Goal: Task Accomplishment & Management: Manage account settings

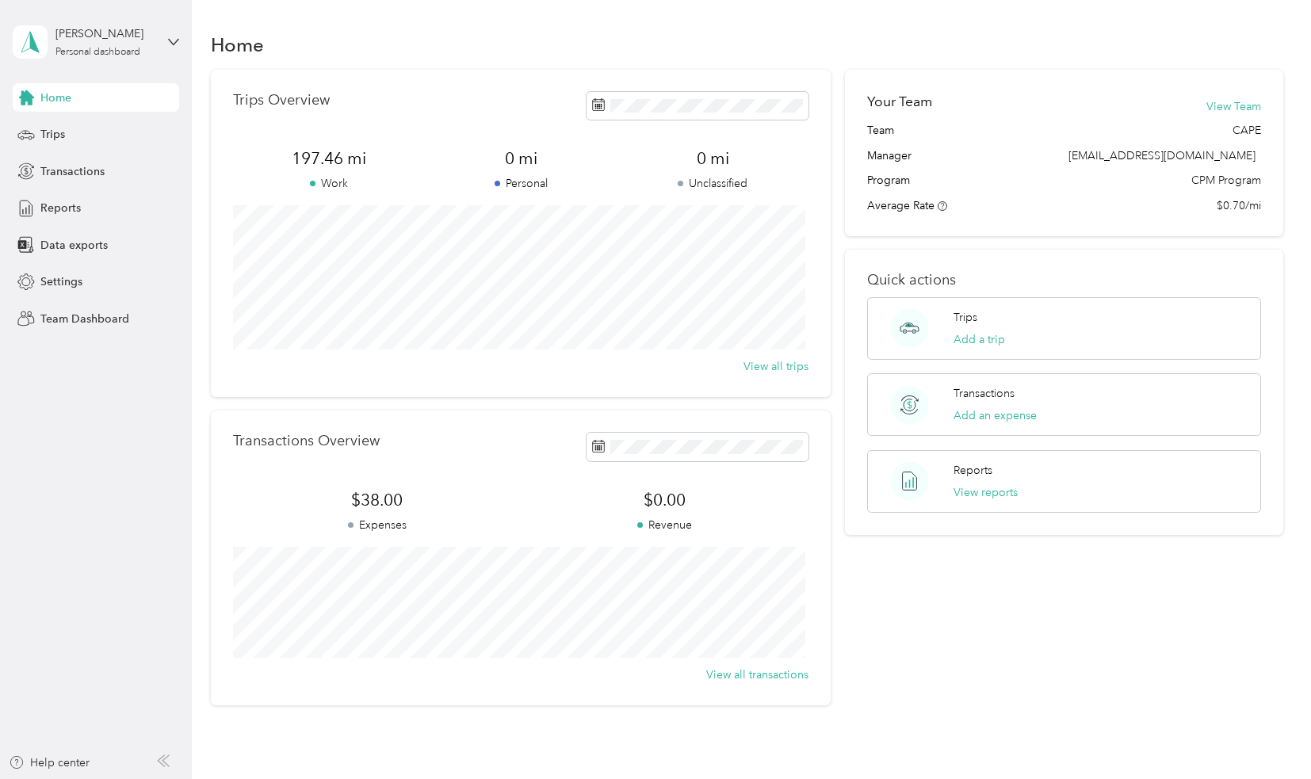
click at [182, 42] on aside "[PERSON_NAME] Personal dashboard Home Trips Transactions Reports Data exports S…" at bounding box center [96, 389] width 192 height 779
click at [168, 43] on icon at bounding box center [173, 41] width 11 height 11
click at [152, 133] on div "Team dashboard" at bounding box center [179, 130] width 311 height 28
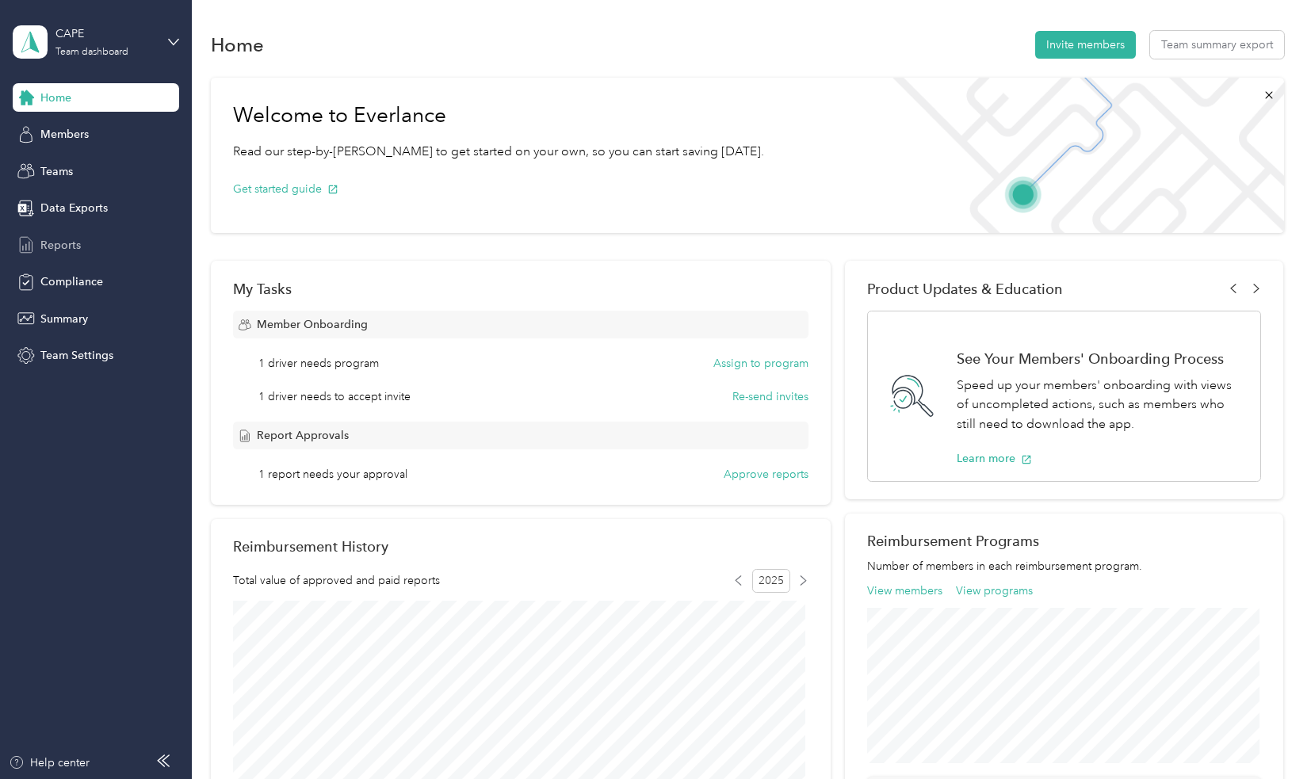
click at [113, 239] on div "Reports" at bounding box center [96, 245] width 166 height 29
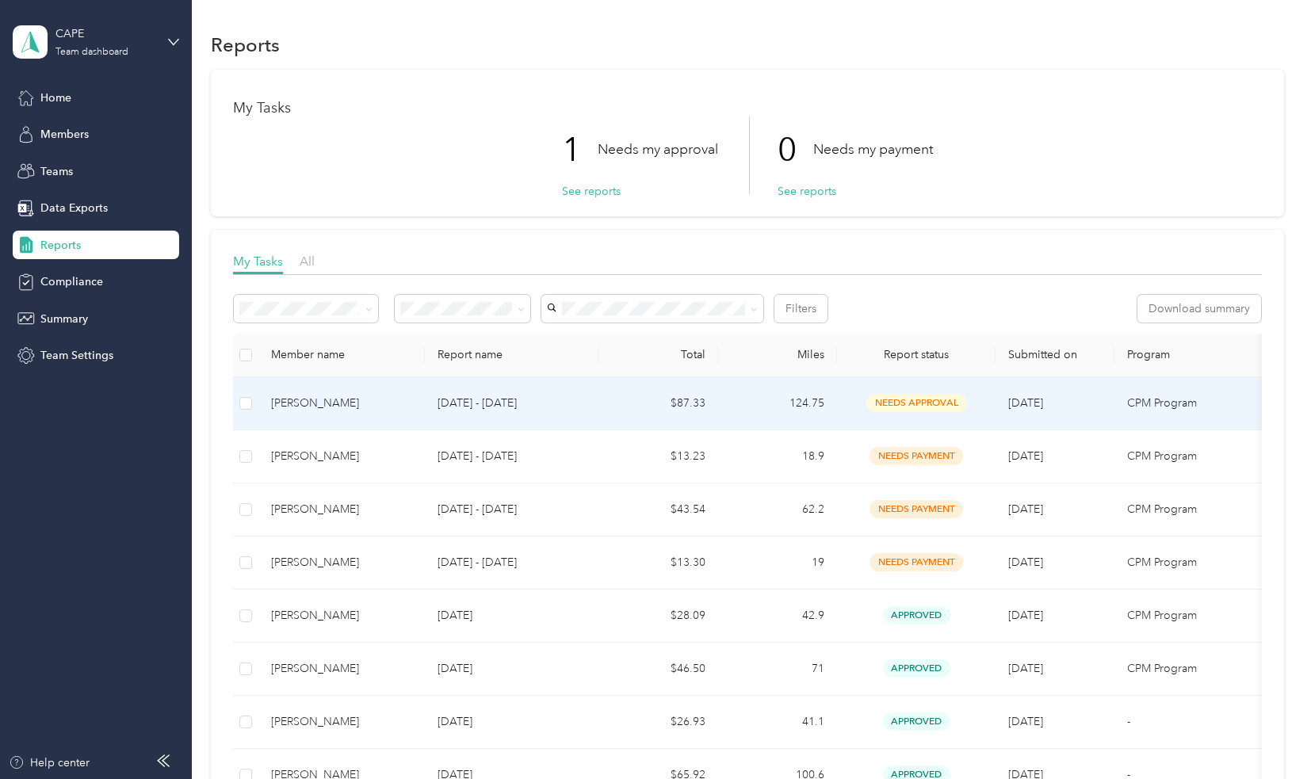
click at [1106, 418] on td "[DATE]" at bounding box center [1054, 403] width 119 height 53
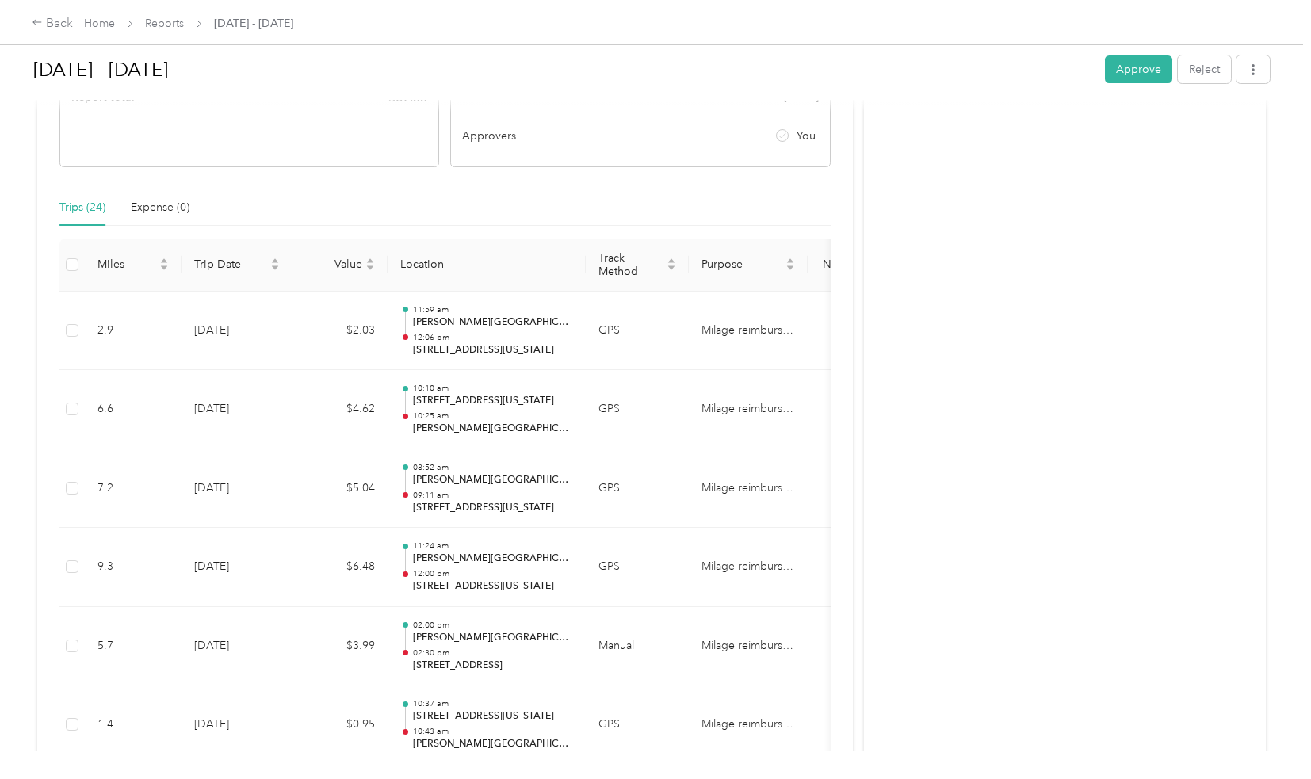
scroll to position [281, 0]
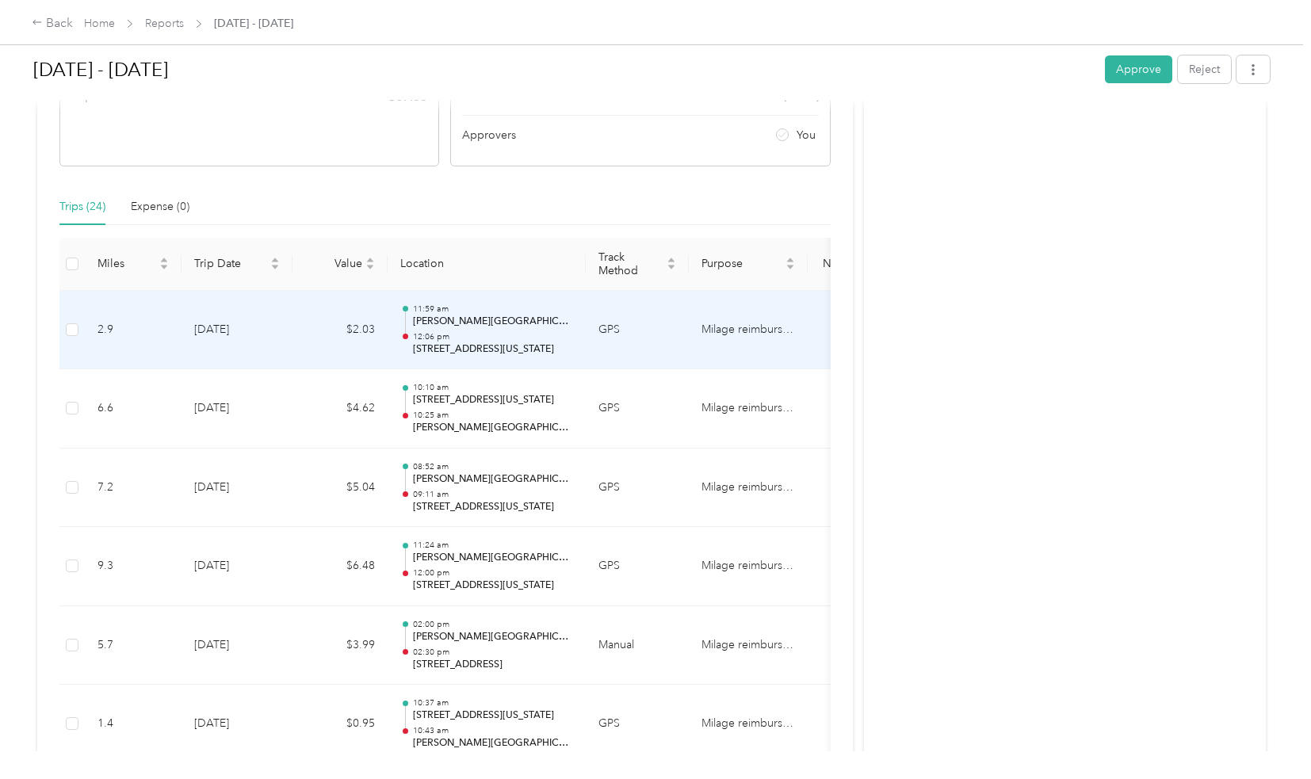
click at [554, 346] on p "[STREET_ADDRESS][US_STATE]" at bounding box center [493, 349] width 160 height 14
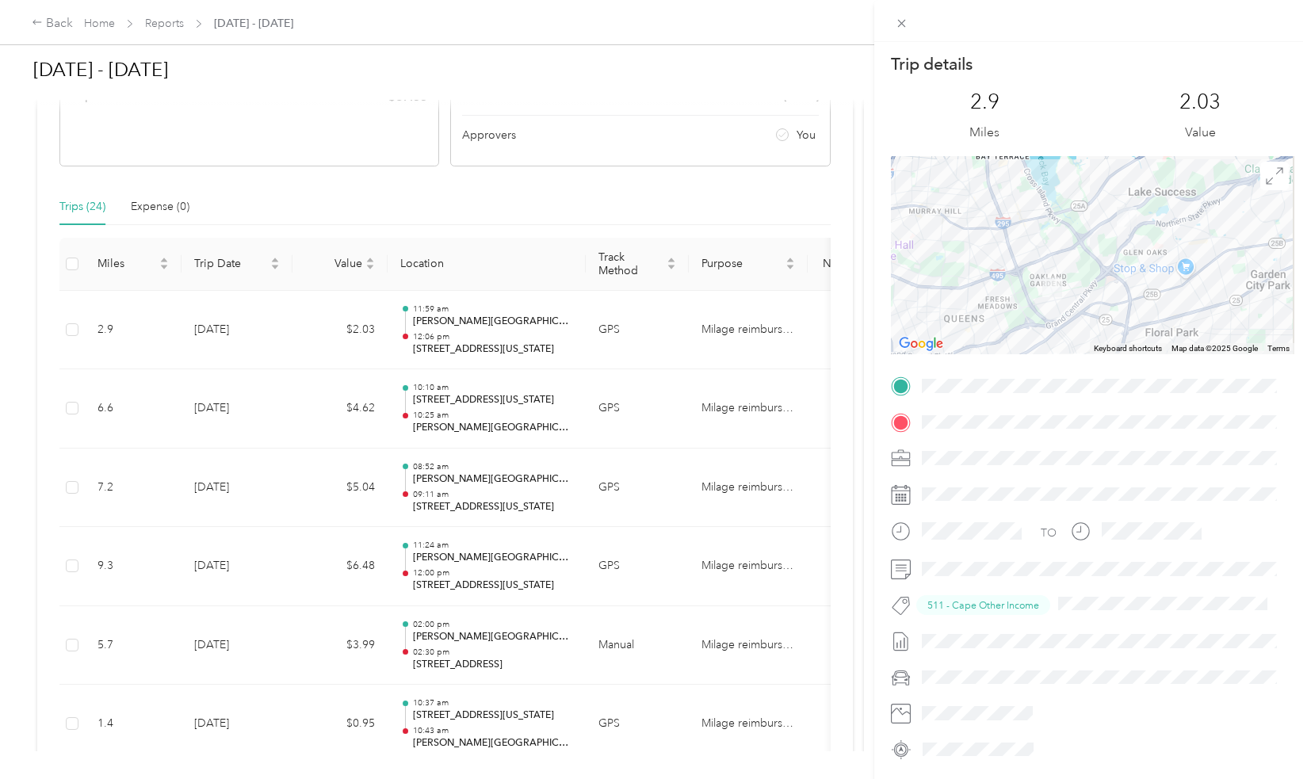
click at [556, 407] on div "Trip details This trip cannot be edited because it is either under review, appr…" at bounding box center [655, 389] width 1311 height 779
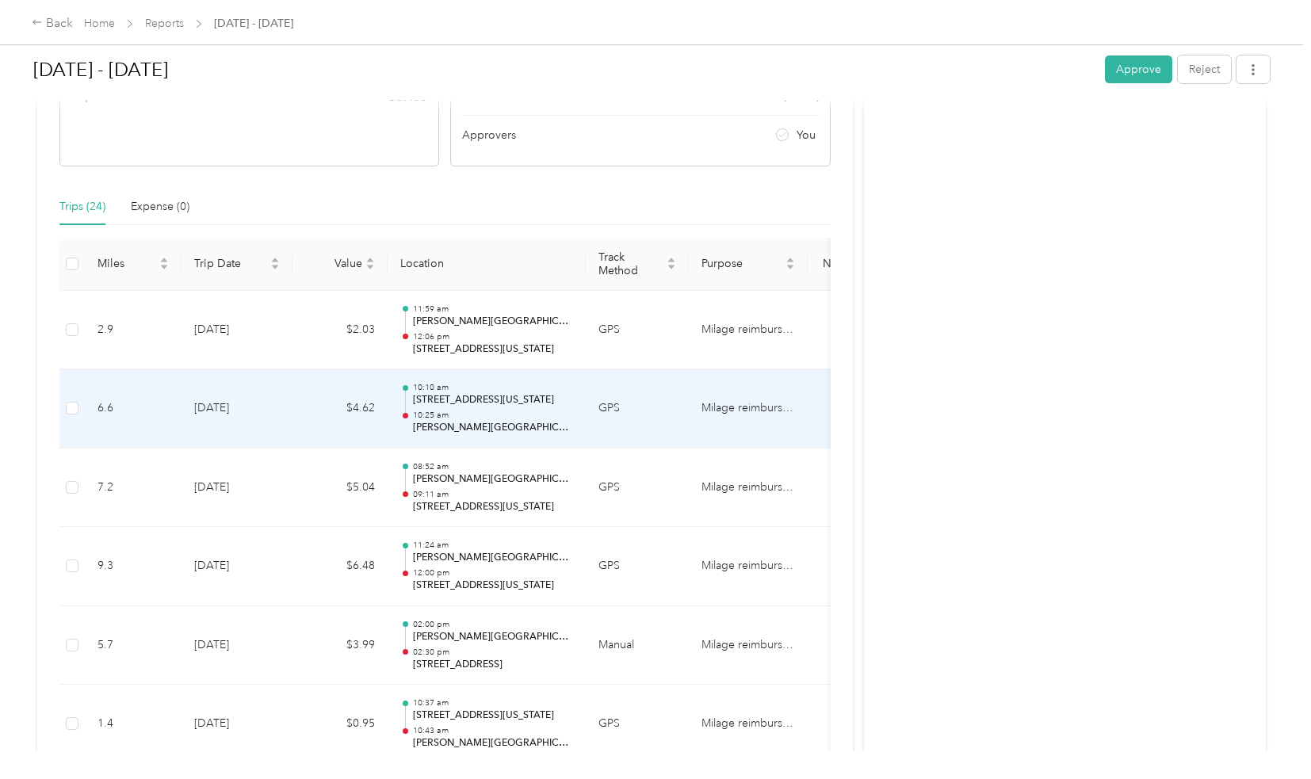
click at [552, 413] on p "10:25 am" at bounding box center [493, 415] width 160 height 11
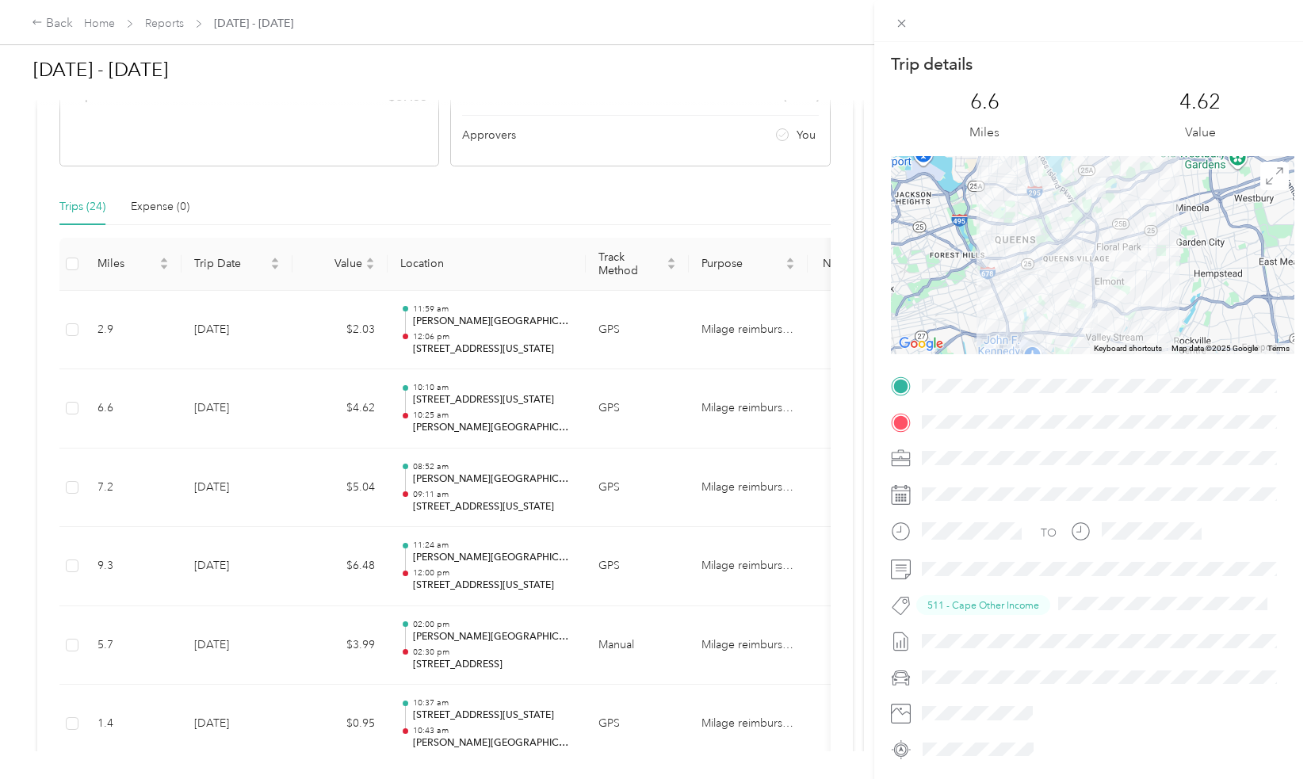
click at [553, 464] on div "Trip details This trip cannot be edited because it is either under review, appr…" at bounding box center [655, 389] width 1311 height 779
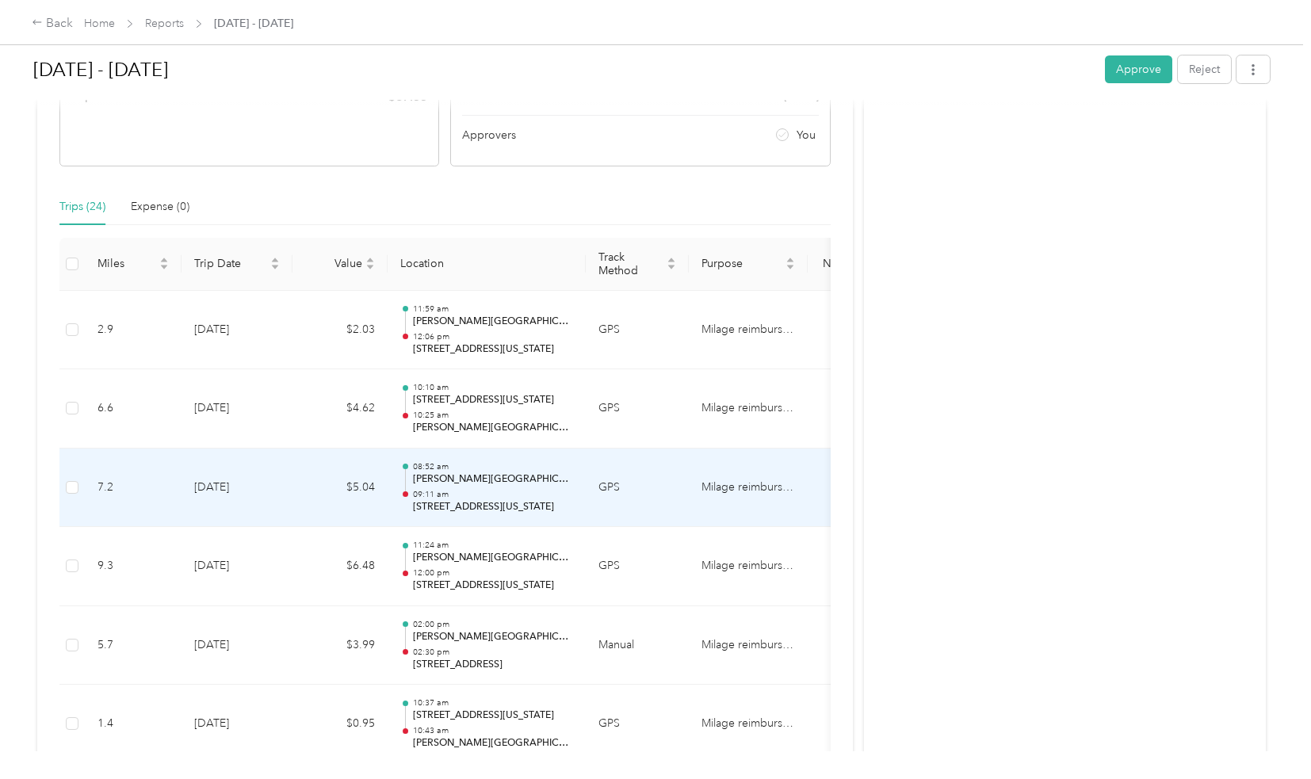
click at [552, 472] on p "[PERSON_NAME][GEOGRAPHIC_DATA] / [GEOGRAPHIC_DATA]" at bounding box center [493, 479] width 160 height 14
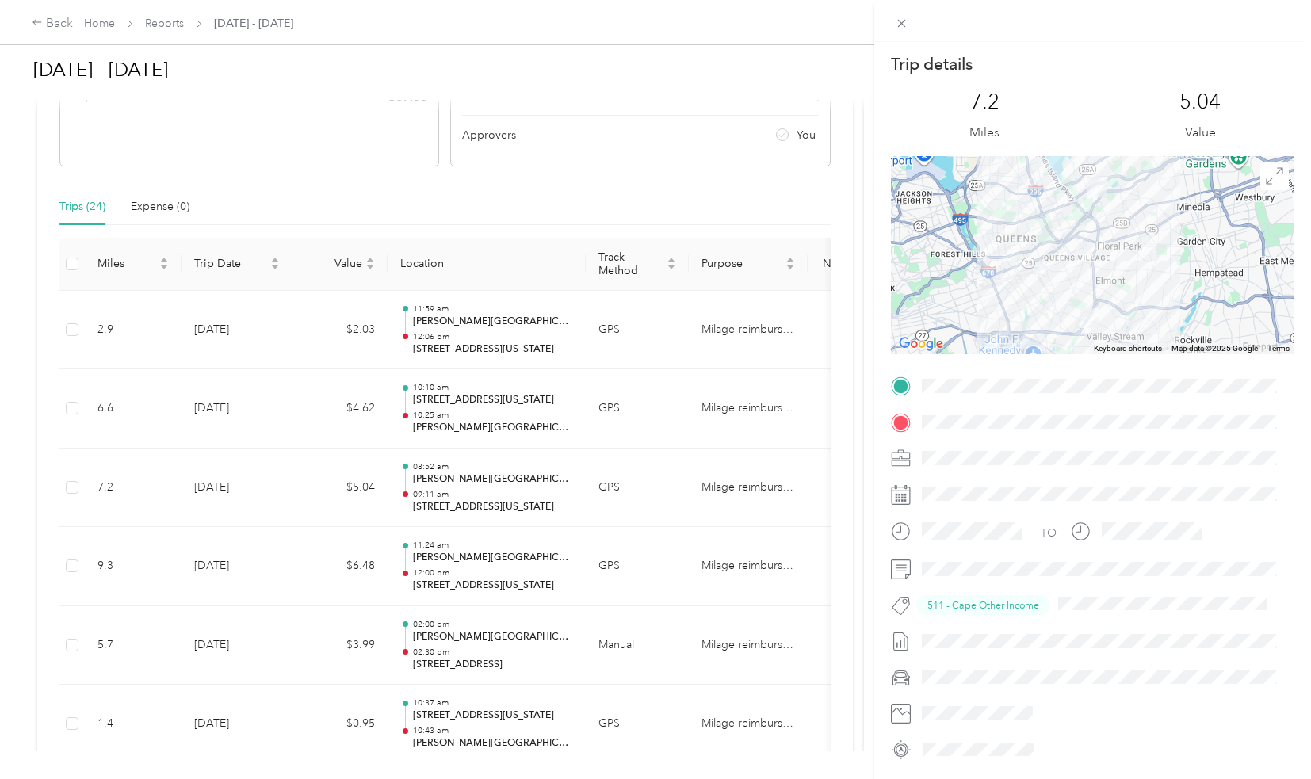
click at [565, 679] on div "Trip details This trip cannot be edited because it is either under review, appr…" at bounding box center [655, 389] width 1311 height 779
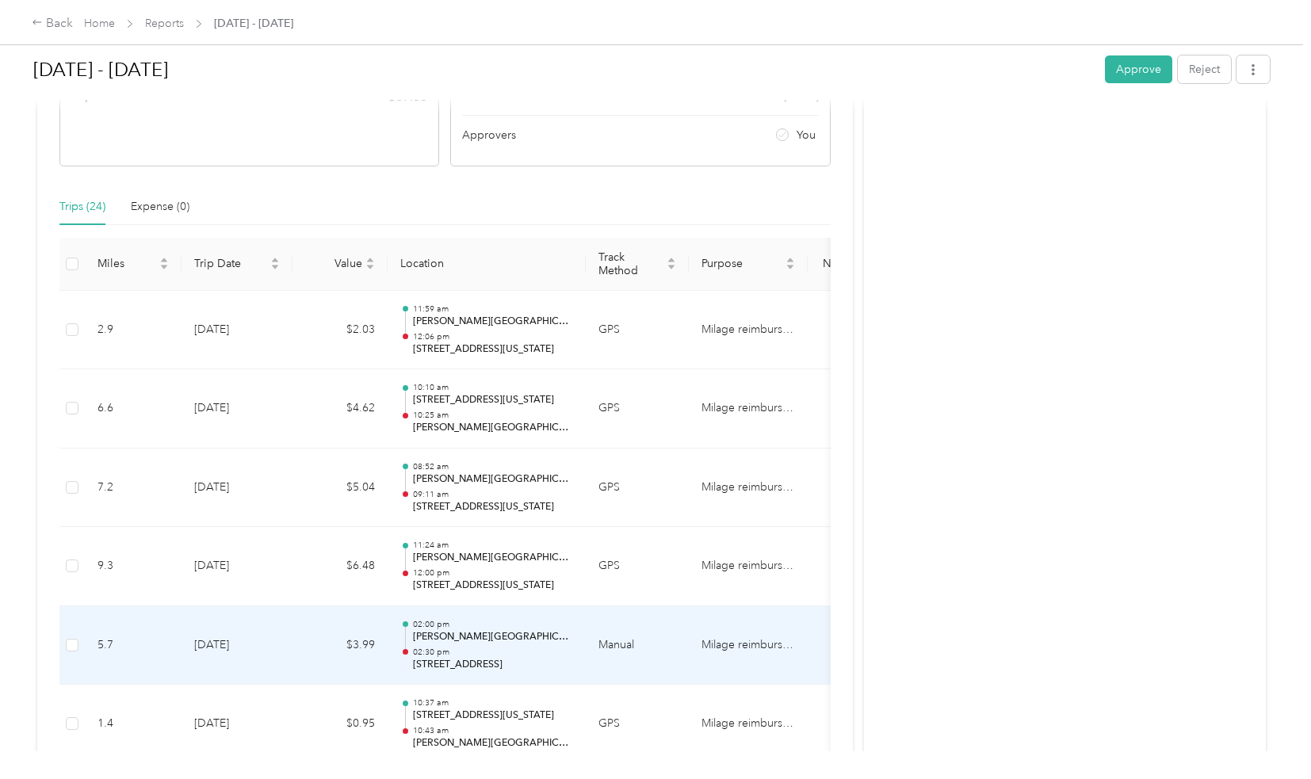
click at [565, 666] on p "[STREET_ADDRESS]" at bounding box center [493, 665] width 160 height 14
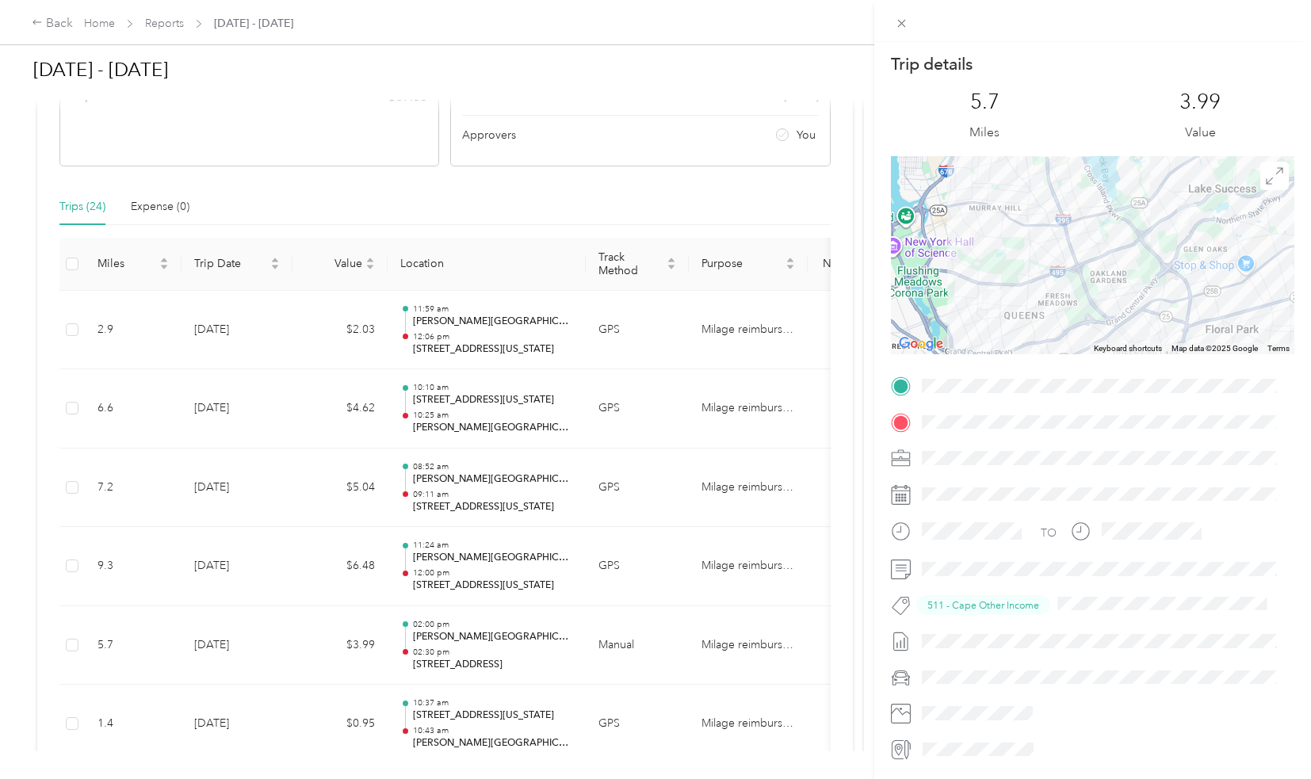
click at [567, 712] on div "Trip details This trip cannot be edited because it is either under review, appr…" at bounding box center [655, 389] width 1311 height 779
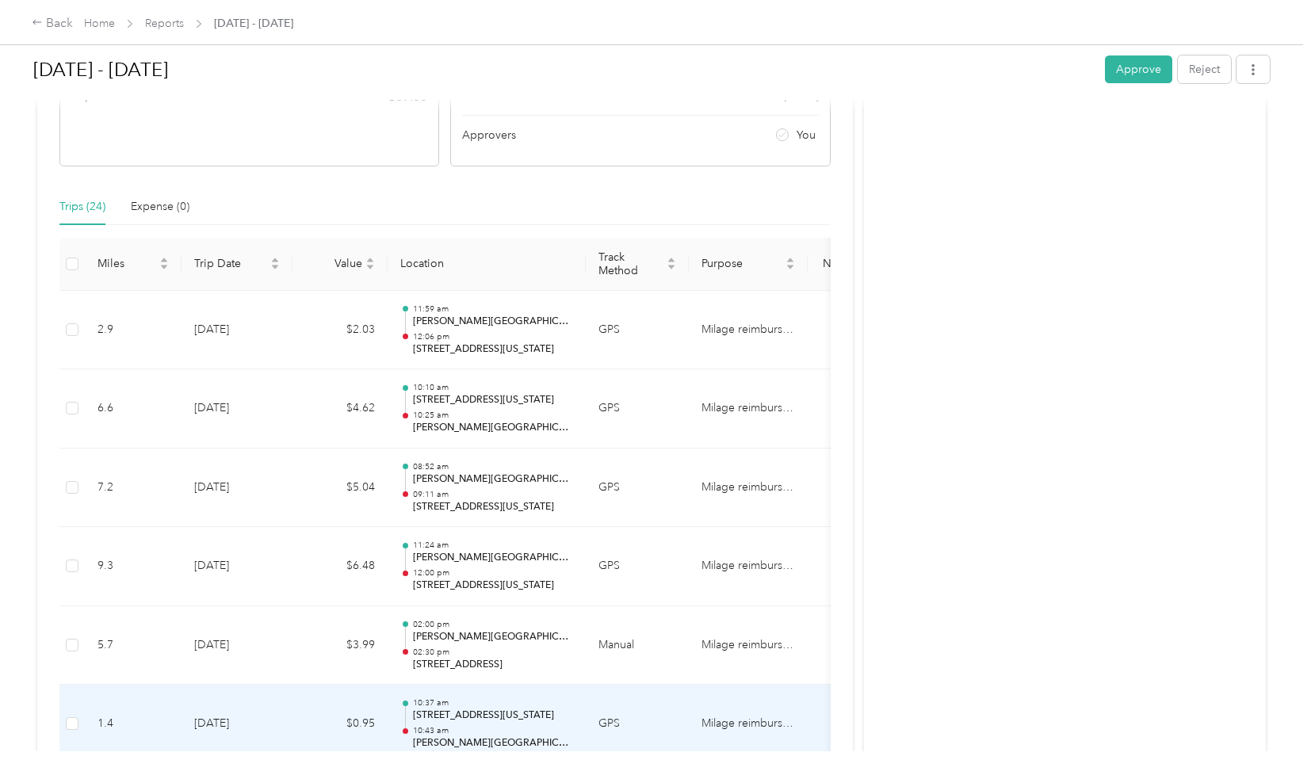
click at [567, 712] on p "[STREET_ADDRESS][US_STATE]" at bounding box center [493, 715] width 160 height 14
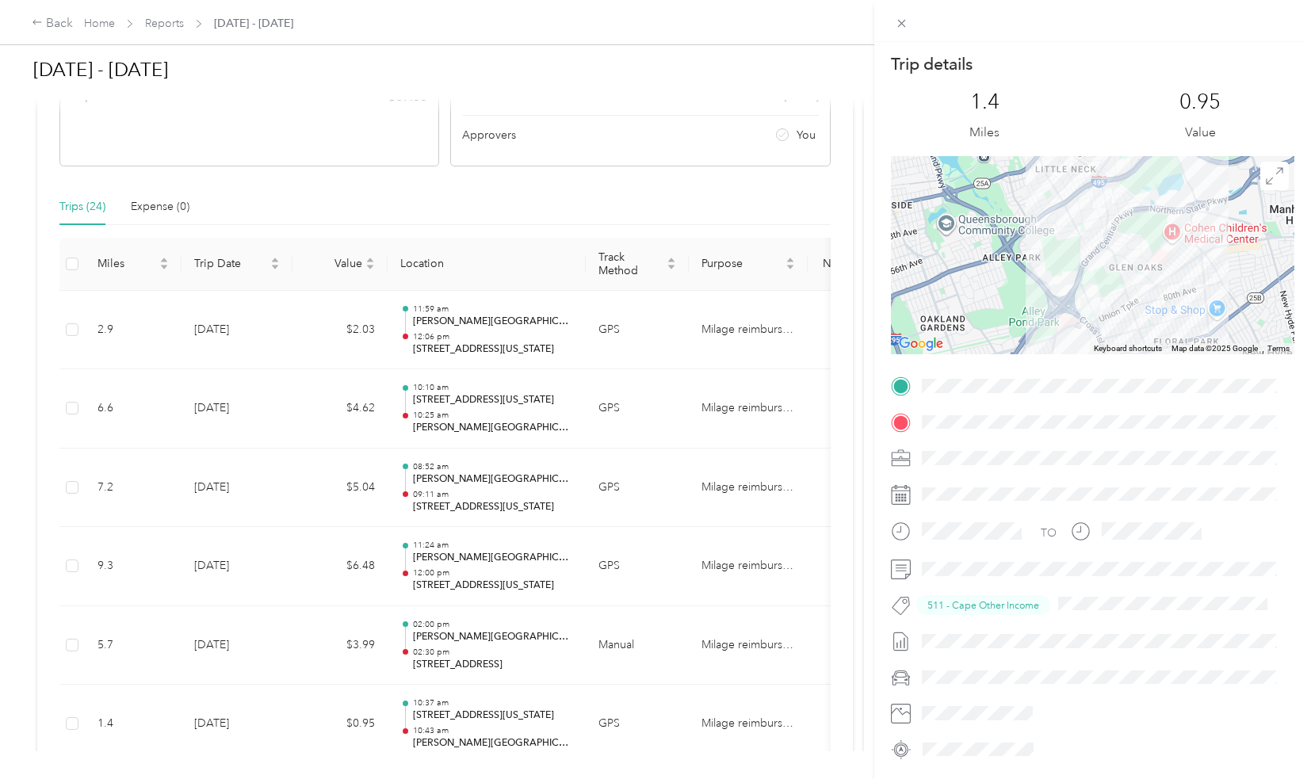
click at [599, 169] on div "Trip details This trip cannot be edited because it is either under review, appr…" at bounding box center [655, 389] width 1311 height 779
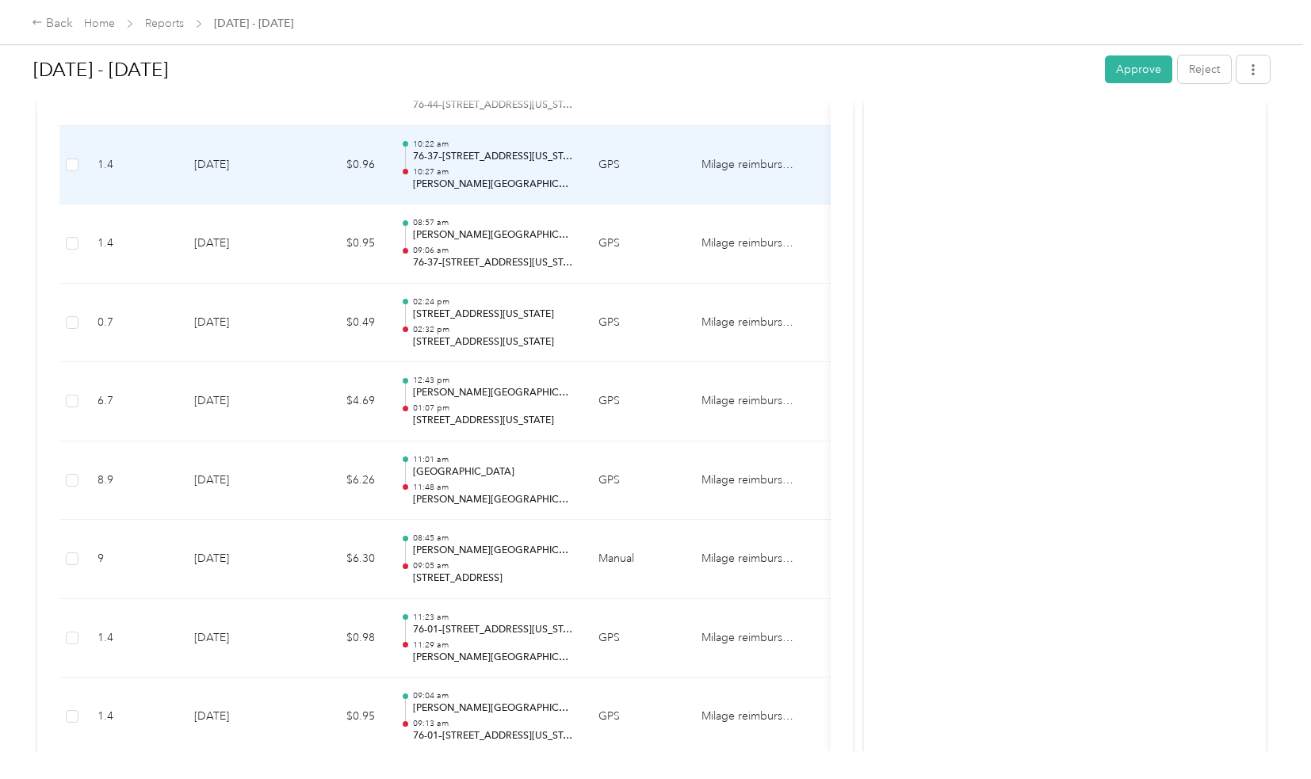
scroll to position [1835, 0]
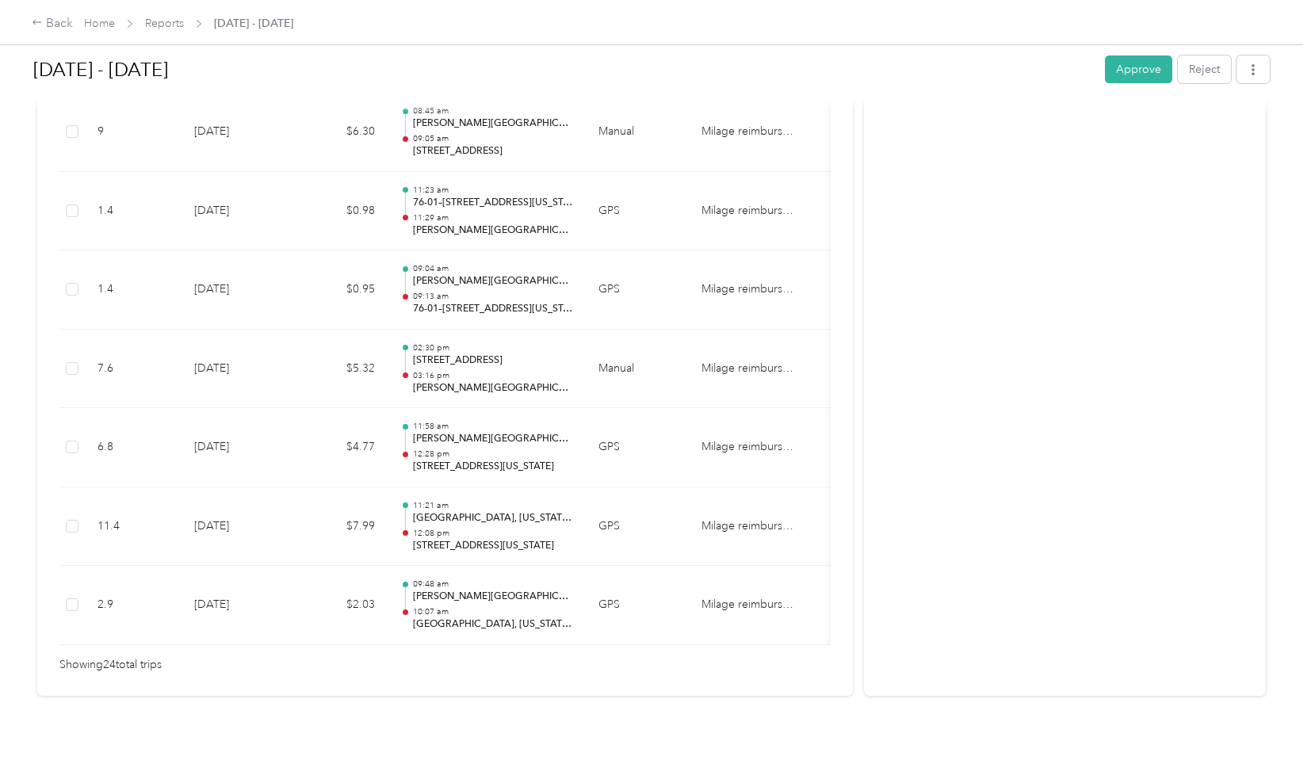
click at [559, 606] on p "10:07 am" at bounding box center [493, 611] width 160 height 11
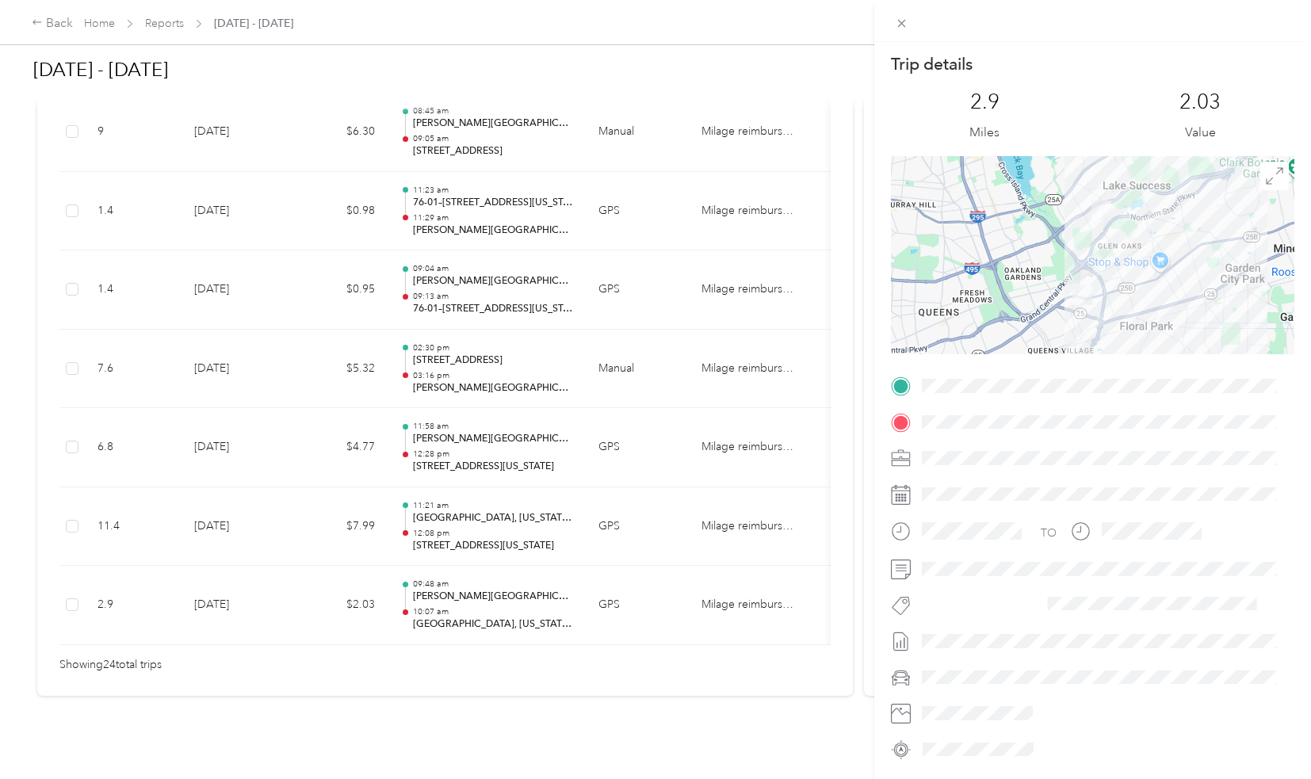
click at [546, 530] on div "Trip details This trip cannot be edited because it is either under review, appr…" at bounding box center [655, 389] width 1311 height 779
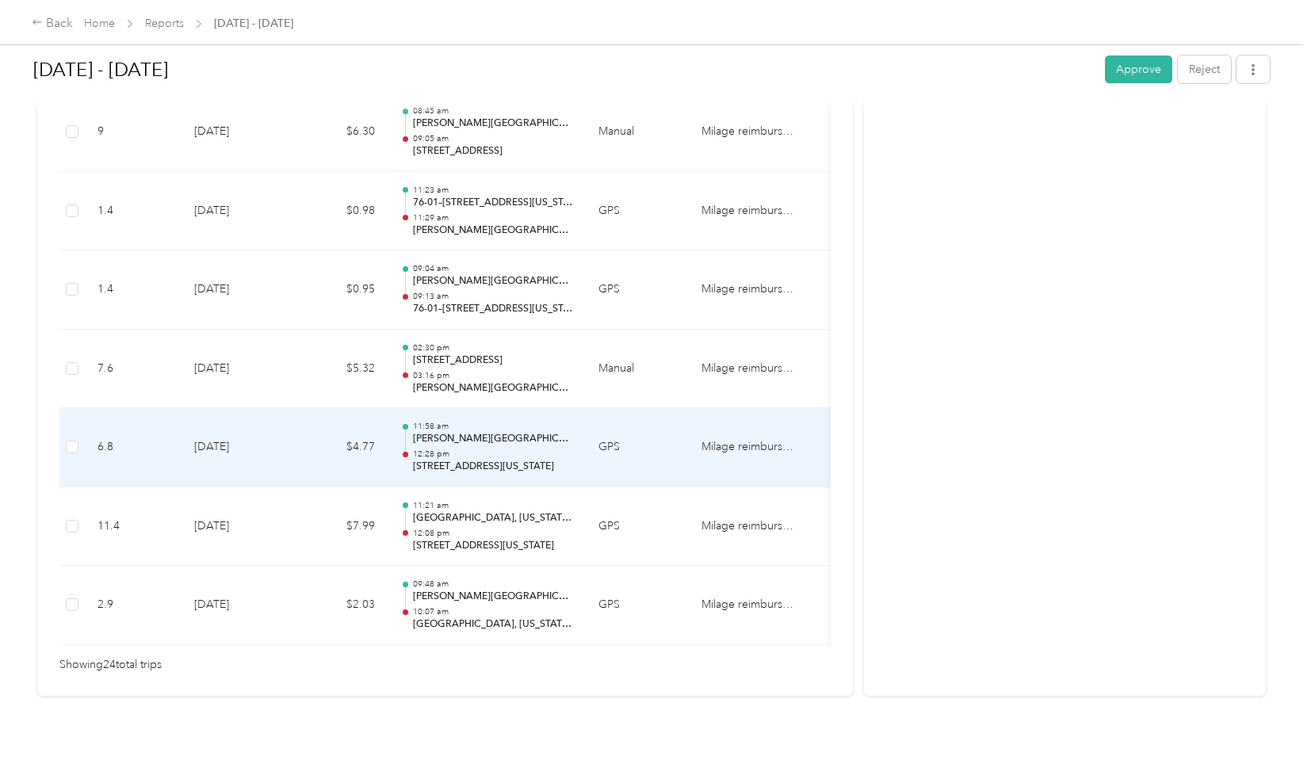
click at [553, 454] on td "11:58 am [PERSON_NAME][GEOGRAPHIC_DATA] / CAPE 12:28 pm [STREET_ADDRESS][US_STA…" at bounding box center [487, 447] width 198 height 79
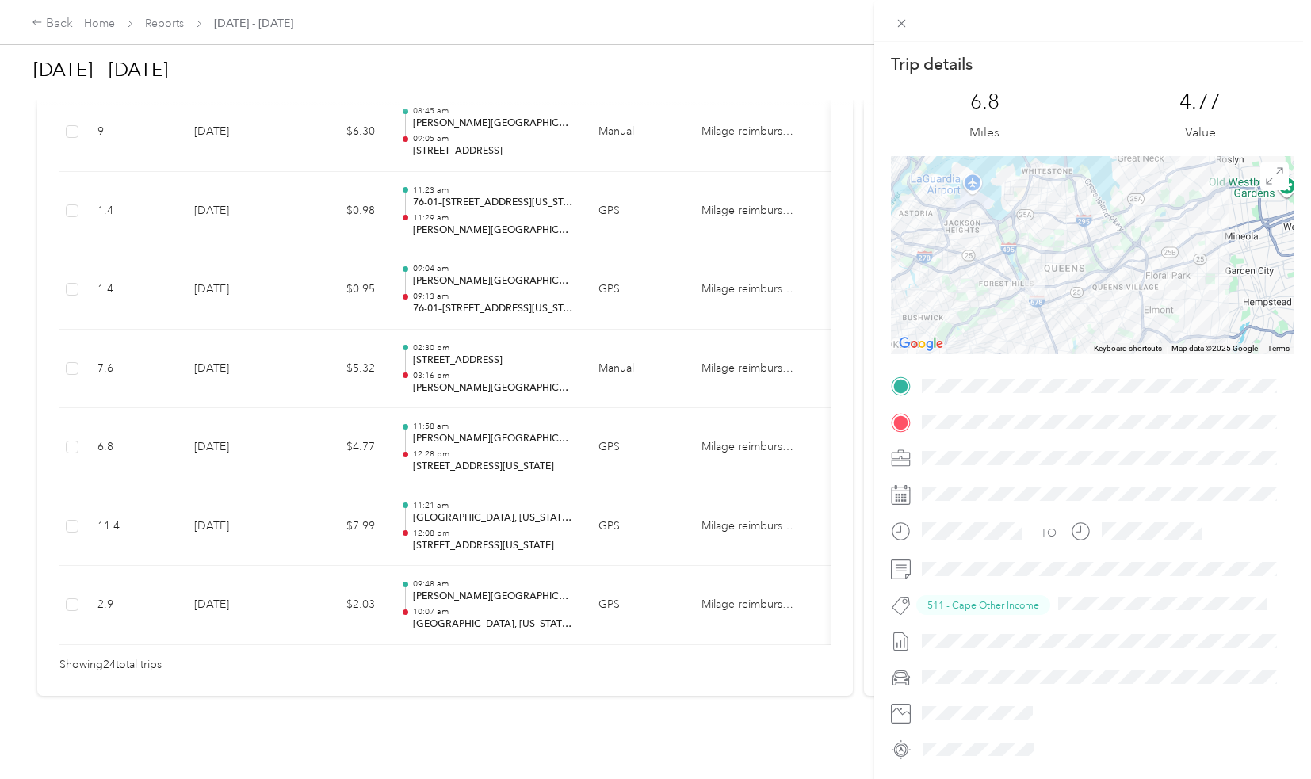
click at [553, 513] on div "Trip details This trip cannot be edited because it is either under review, appr…" at bounding box center [655, 389] width 1311 height 779
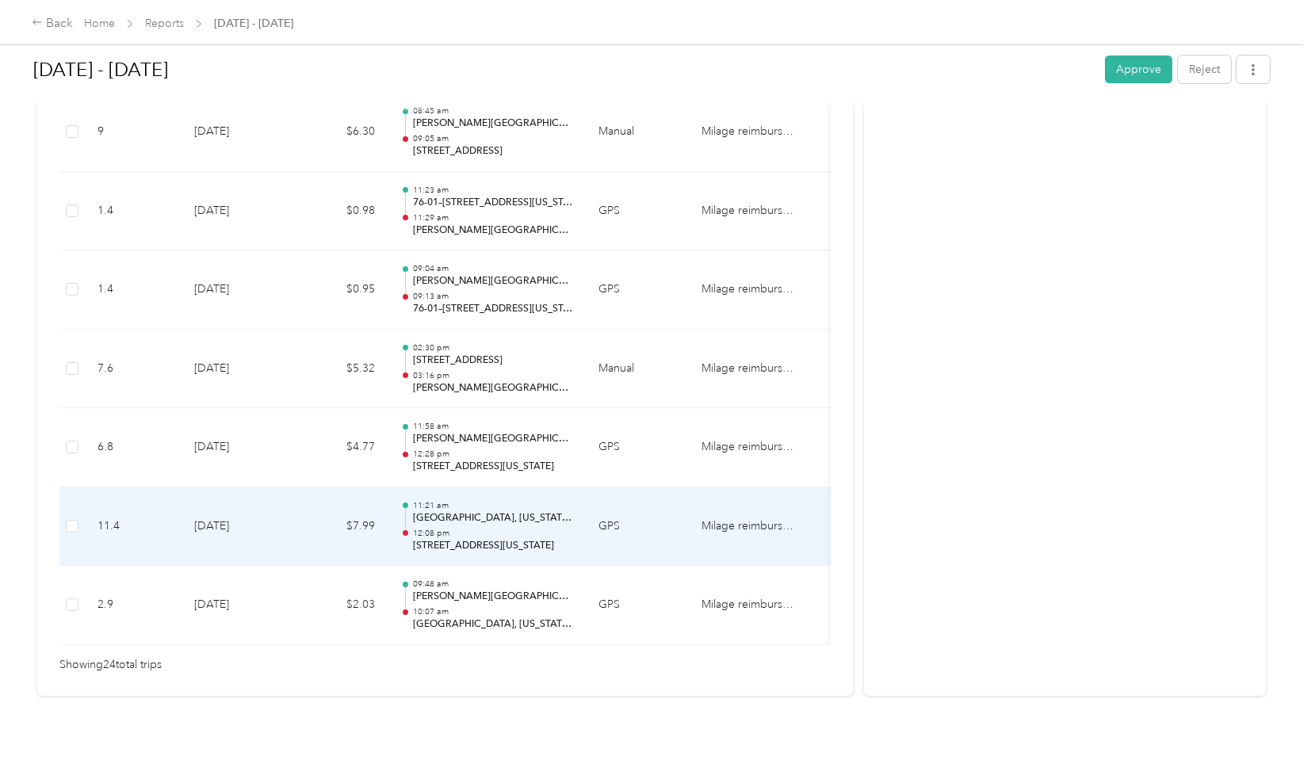
click at [553, 528] on p "12:08 pm" at bounding box center [493, 533] width 160 height 11
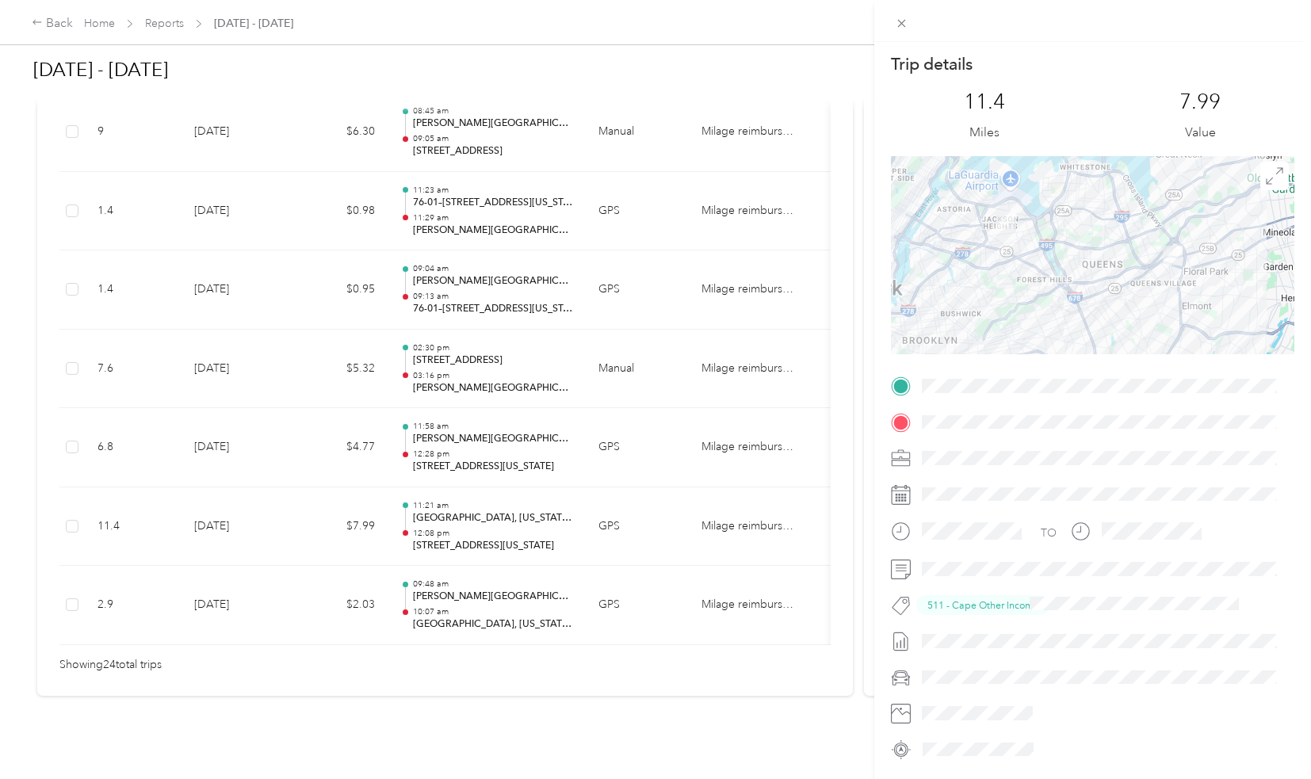
click at [548, 359] on div "Trip details This trip cannot be edited because it is either under review, appr…" at bounding box center [655, 389] width 1311 height 779
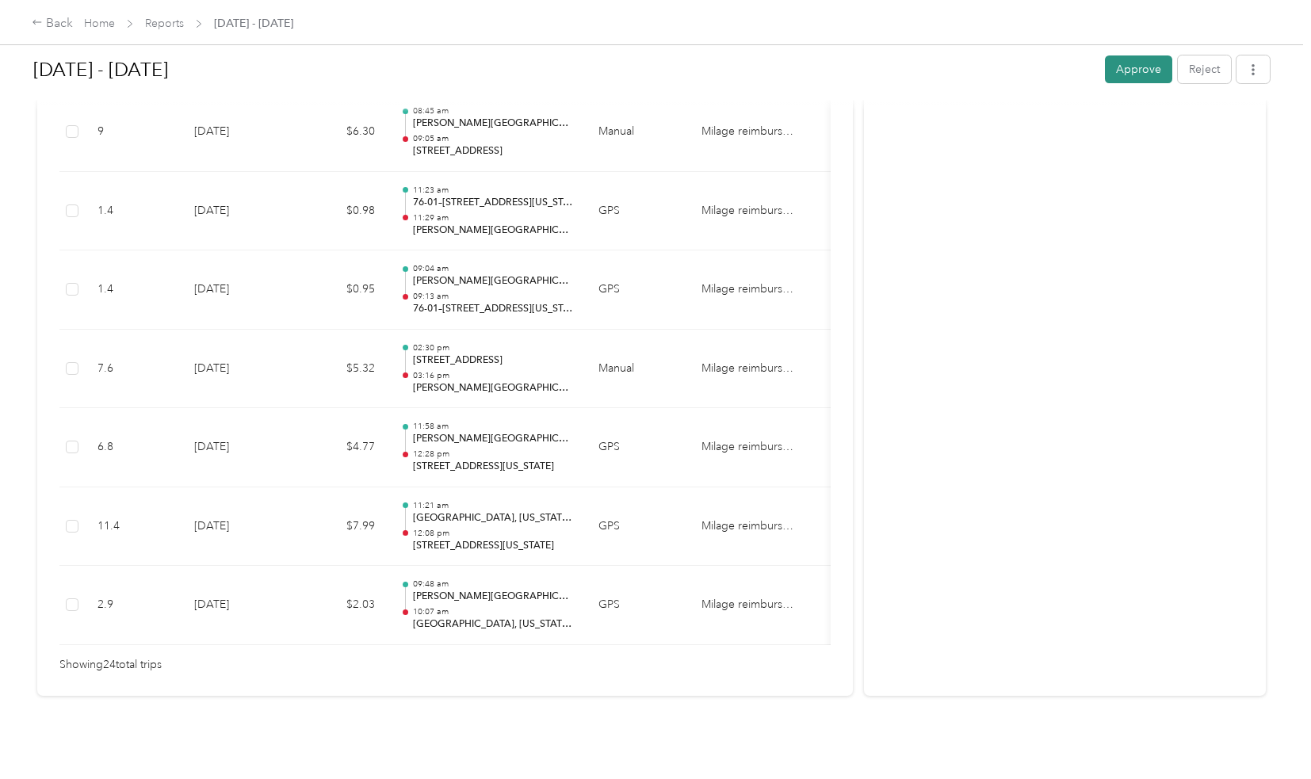
click at [1136, 75] on button "Approve" at bounding box center [1138, 69] width 67 height 28
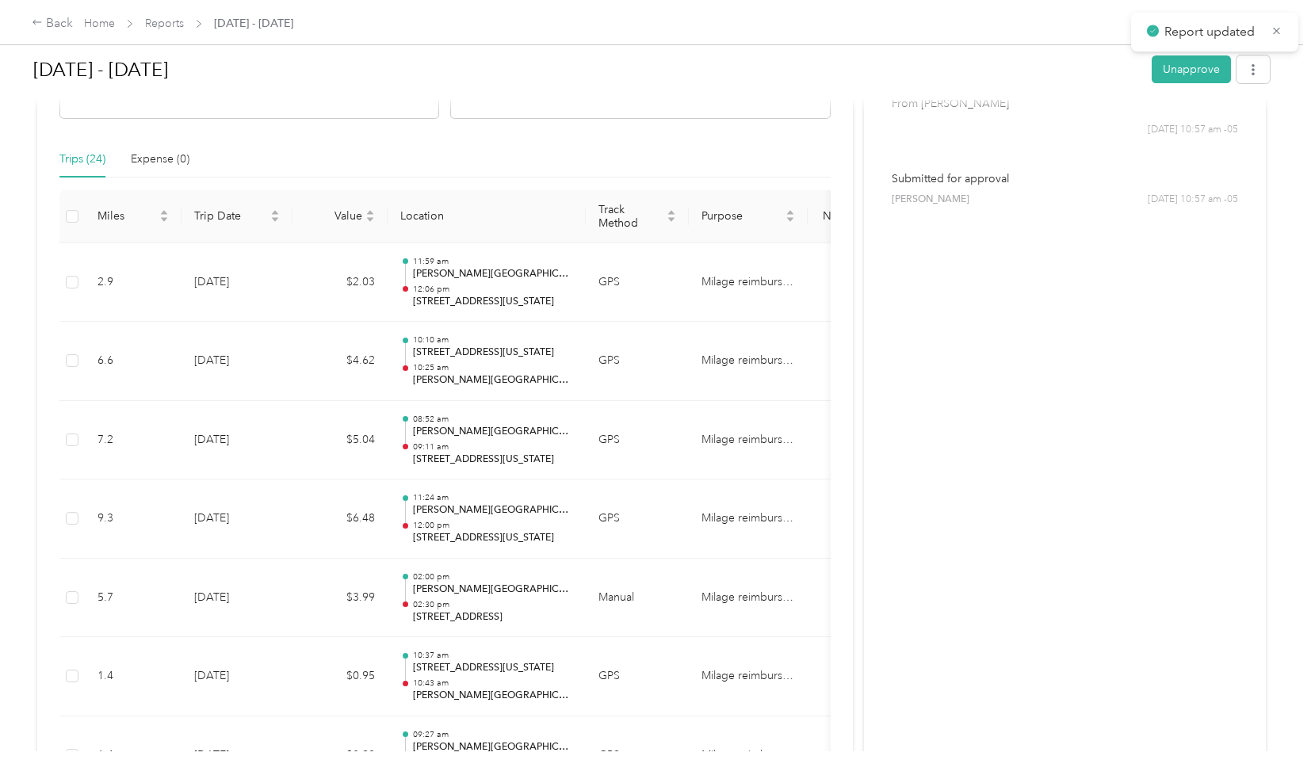
scroll to position [0, 0]
